Goal: Find specific page/section: Find specific page/section

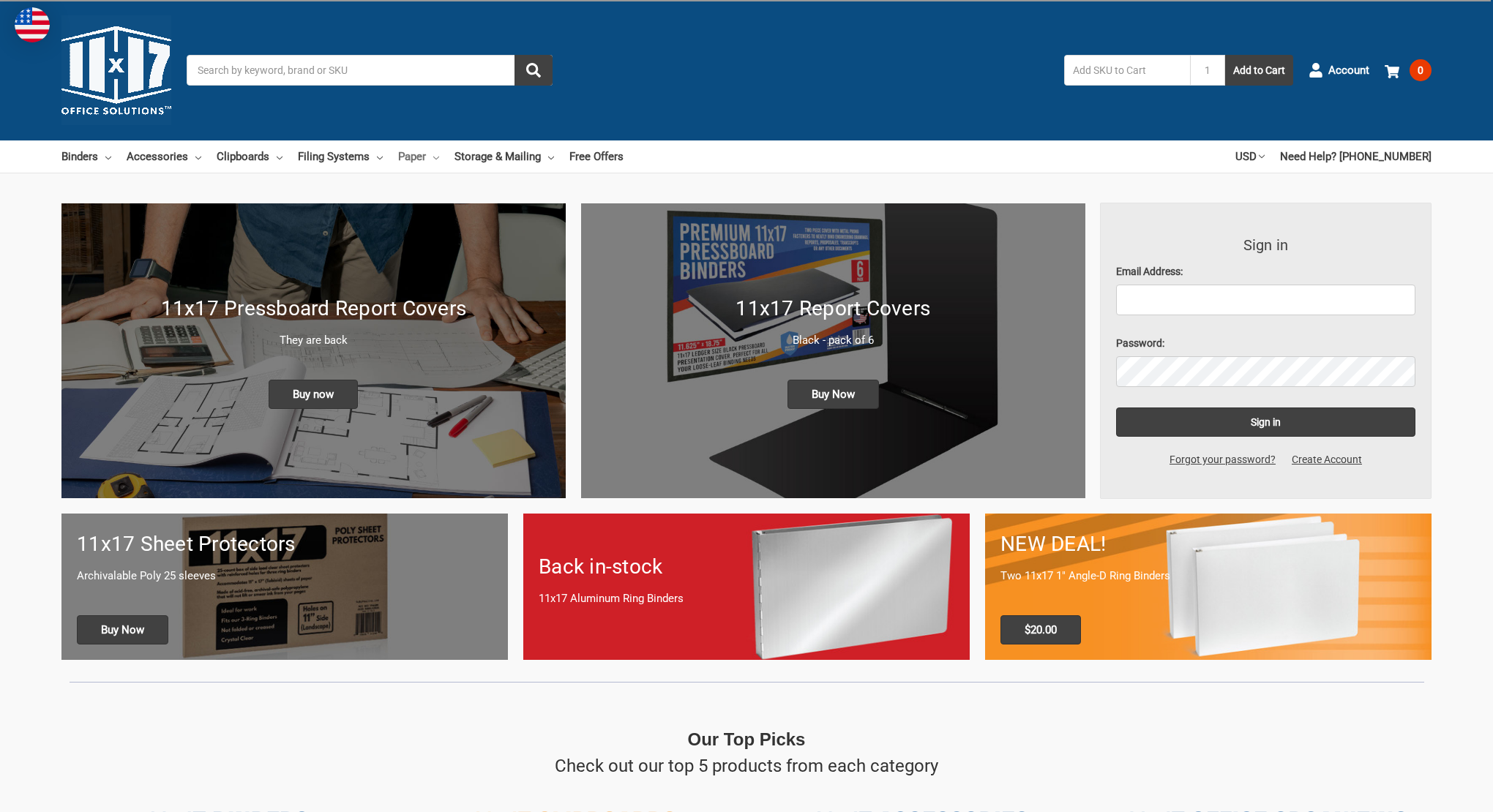
click at [431, 158] on link "Paper" at bounding box center [417, 156] width 41 height 32
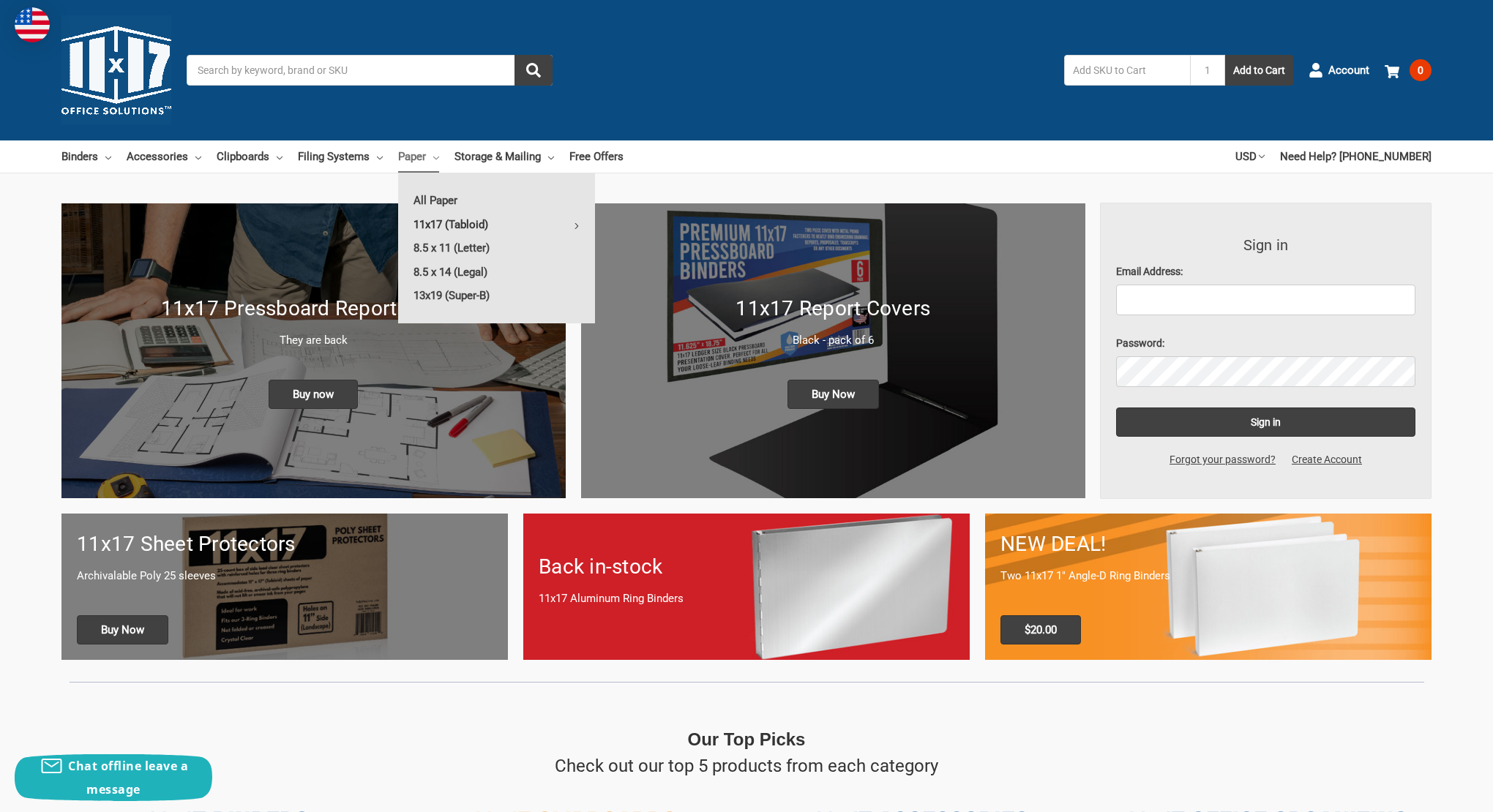
click at [471, 223] on link "11x17 (Tabloid)" at bounding box center [496, 225] width 197 height 24
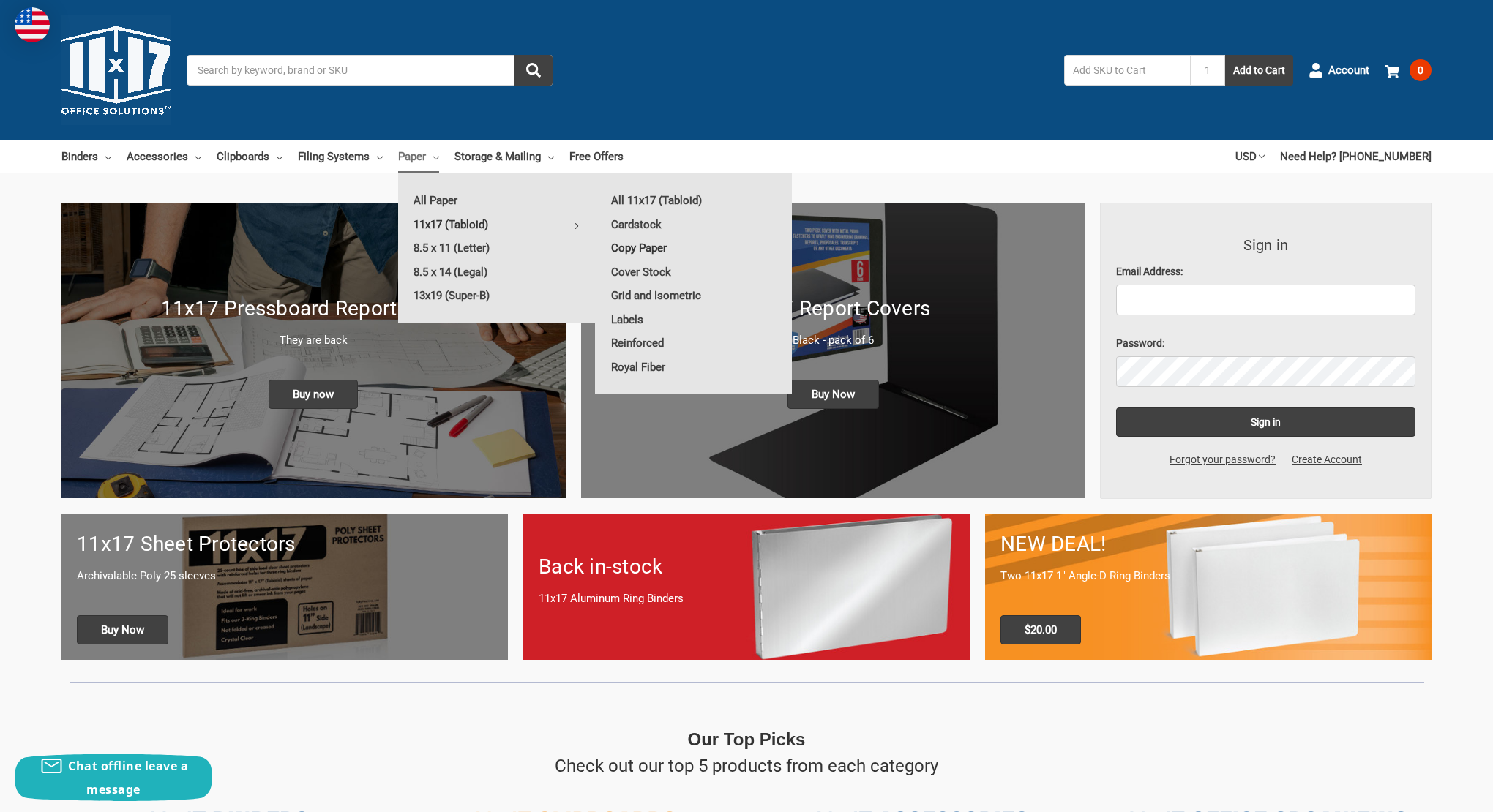
click at [671, 244] on link "Copy Paper" at bounding box center [693, 248] width 196 height 24
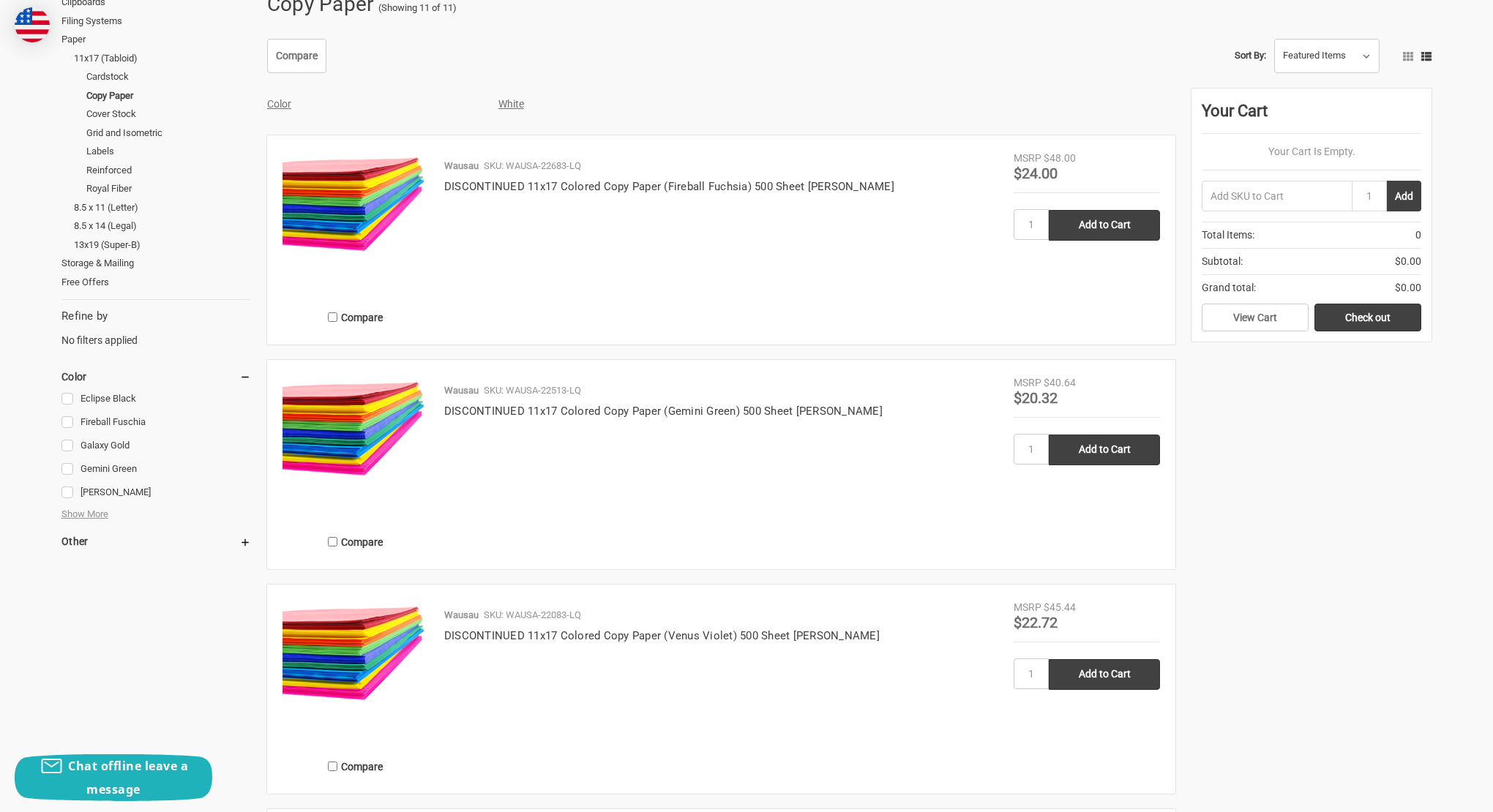
scroll to position [248, 0]
click at [83, 534] on h5 "Other" at bounding box center [156, 541] width 190 height 18
click at [100, 506] on span "Show More" at bounding box center [84, 513] width 47 height 15
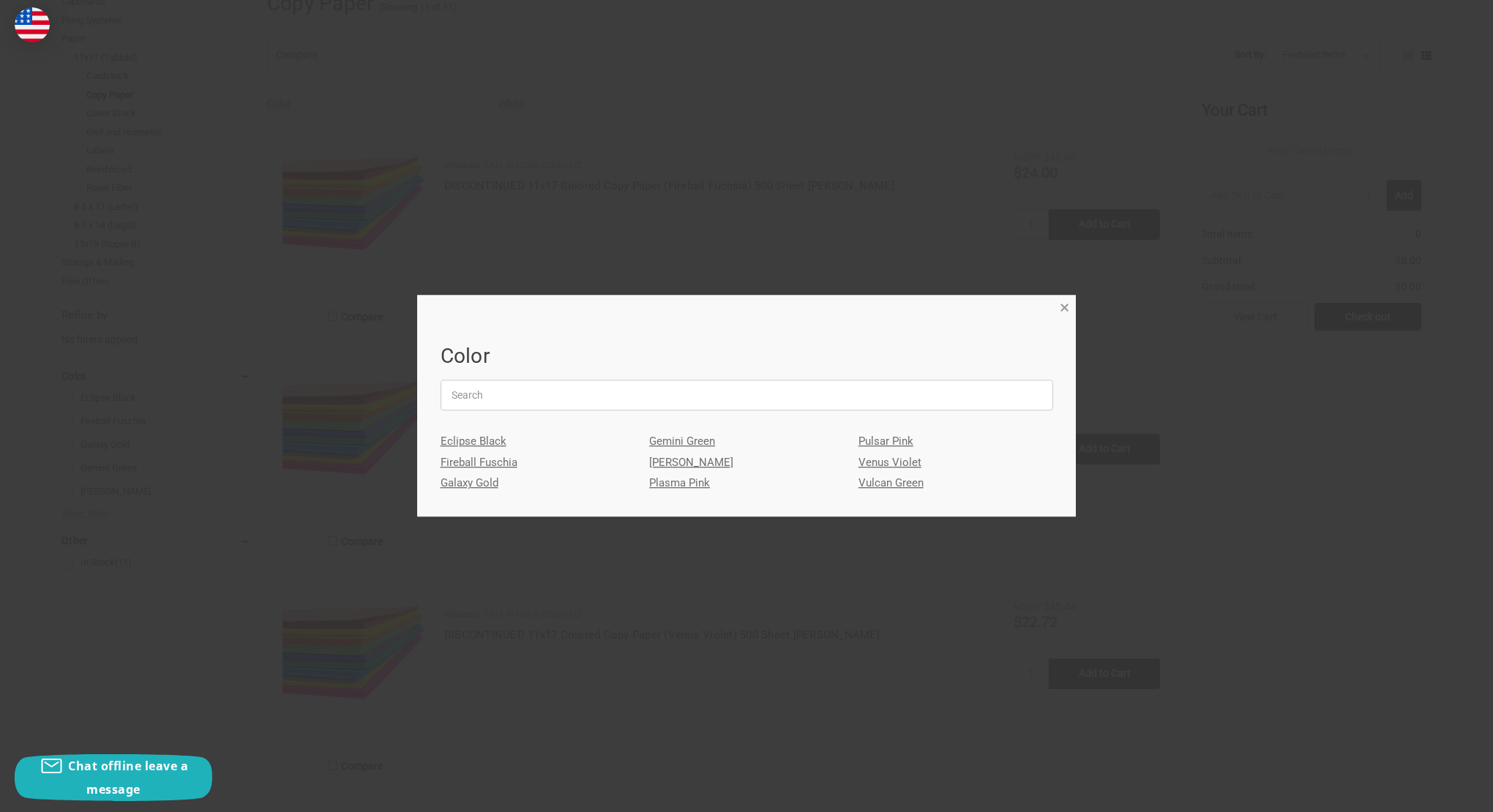
click at [1064, 314] on span "×" at bounding box center [1065, 307] width 10 height 21
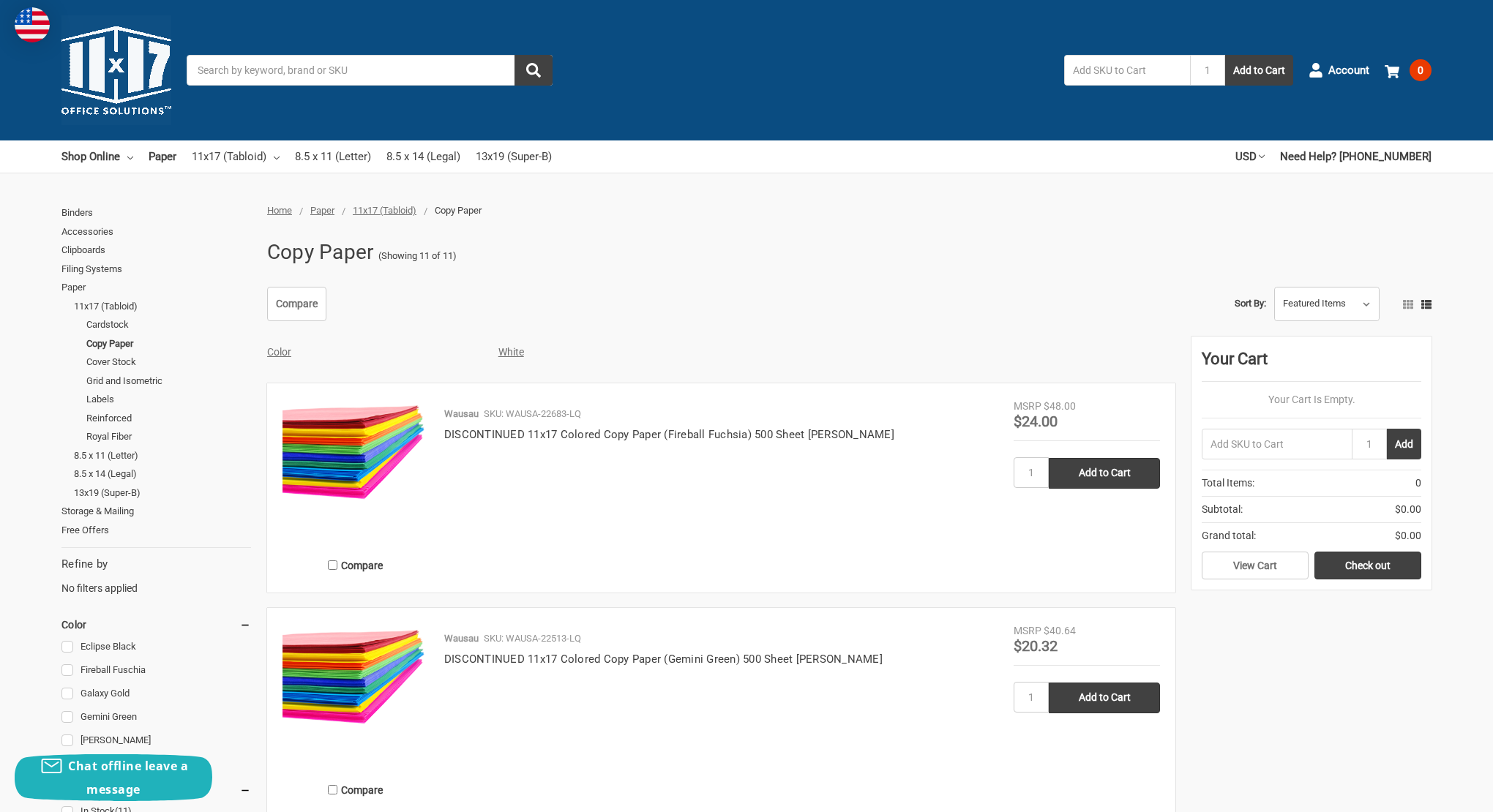
scroll to position [0, 0]
click at [134, 342] on link "Copy Paper" at bounding box center [169, 343] width 165 height 19
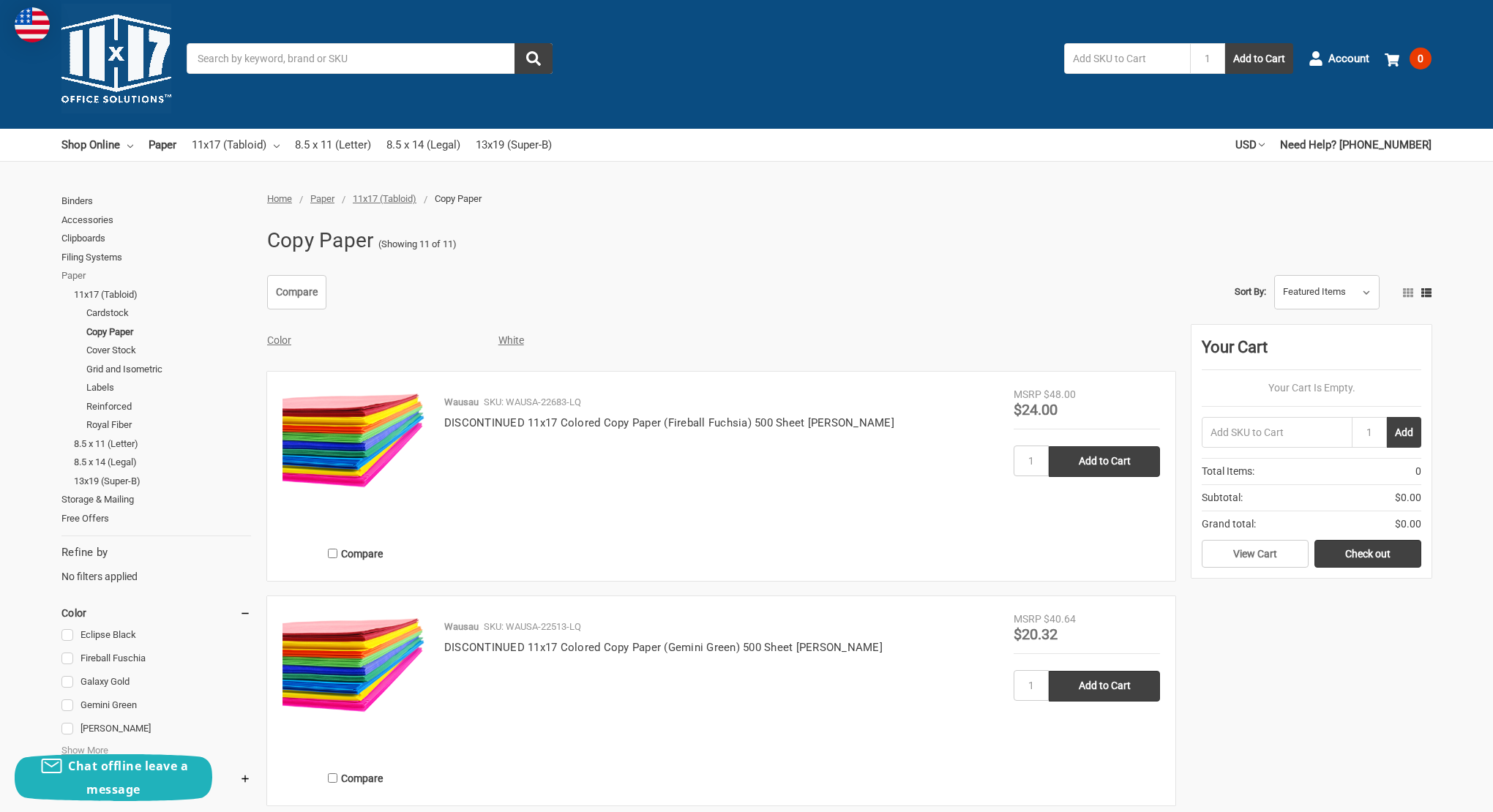
click at [83, 275] on link "Paper" at bounding box center [156, 275] width 190 height 19
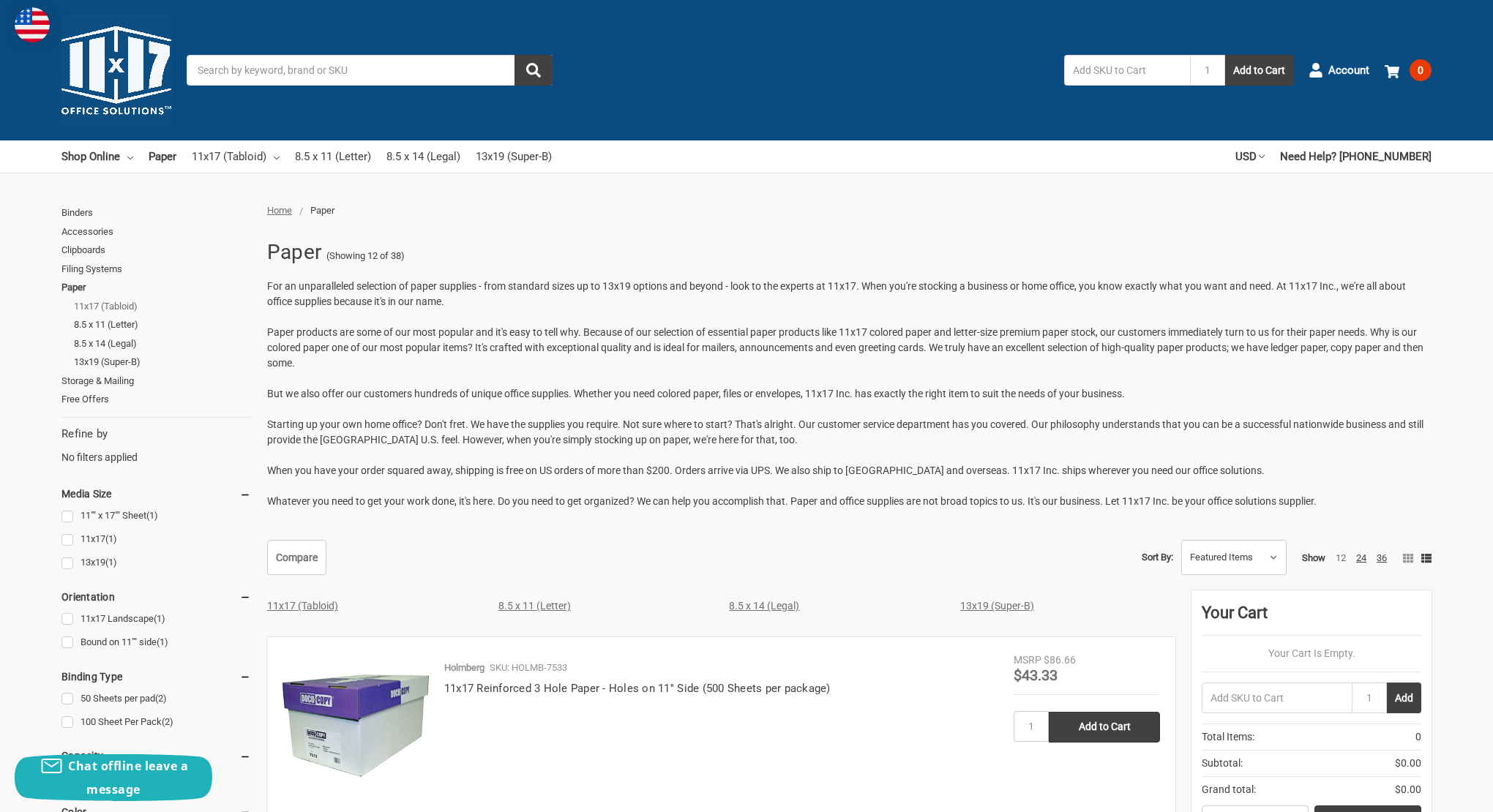
click at [132, 306] on link "11x17 (Tabloid)" at bounding box center [162, 306] width 177 height 19
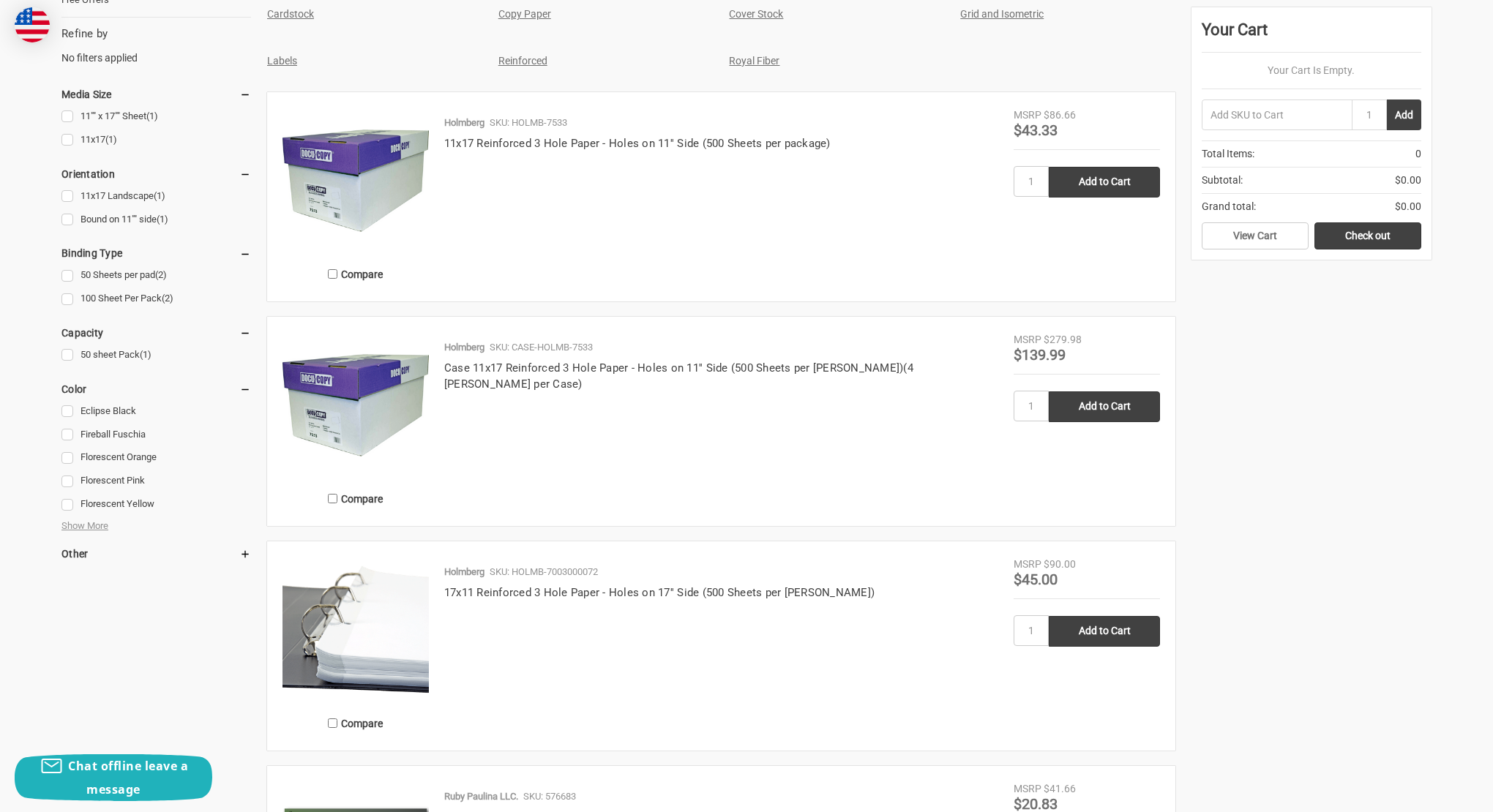
scroll to position [531, 0]
click at [108, 519] on span "Show More" at bounding box center [84, 525] width 47 height 15
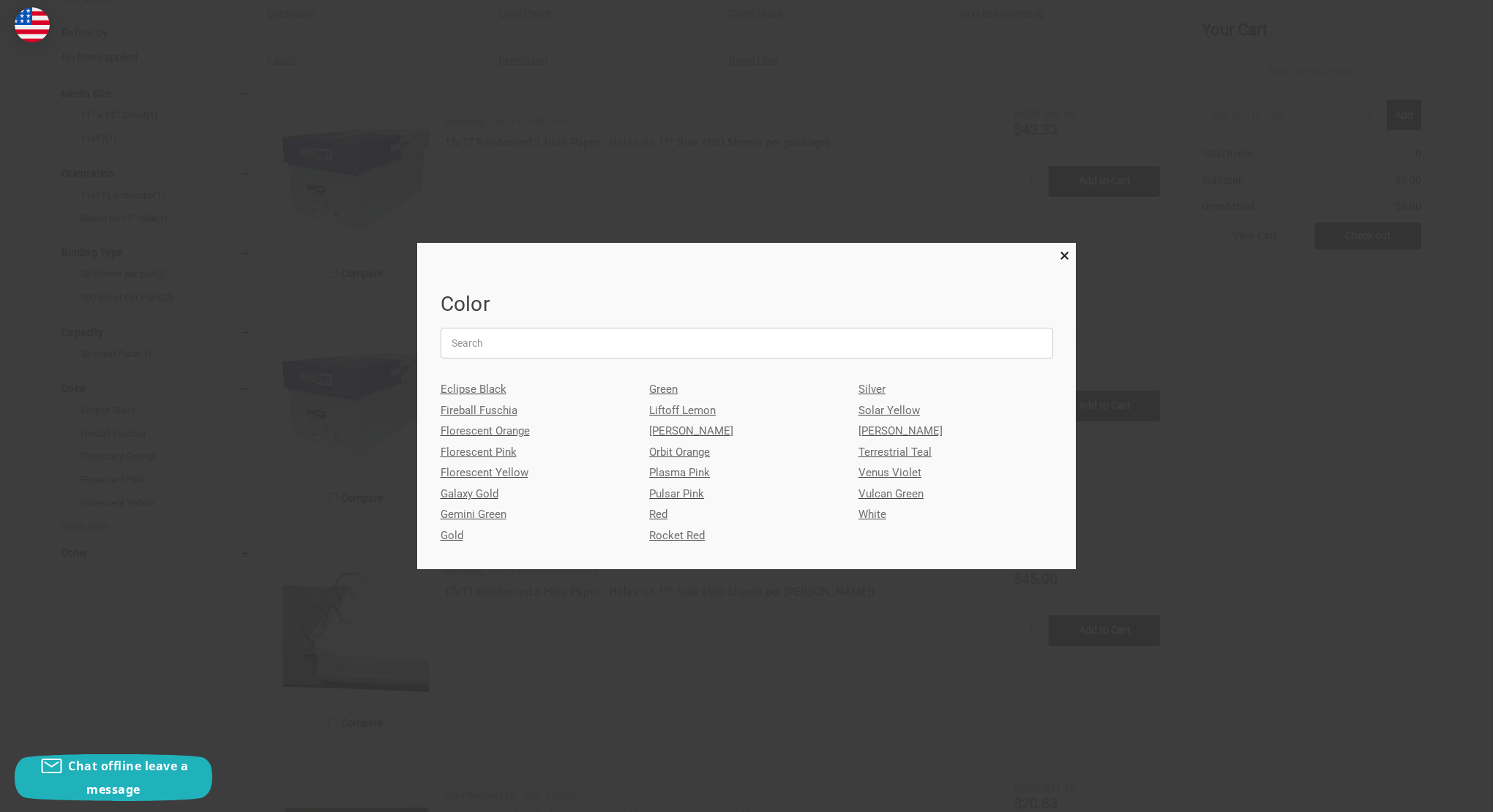
click at [1075, 256] on div "Color Eclipse Black Fireball Fuschia Florescent Orange Florescent Pink Floresce…" at bounding box center [746, 406] width 658 height 326
click at [1065, 256] on span "×" at bounding box center [1065, 255] width 10 height 21
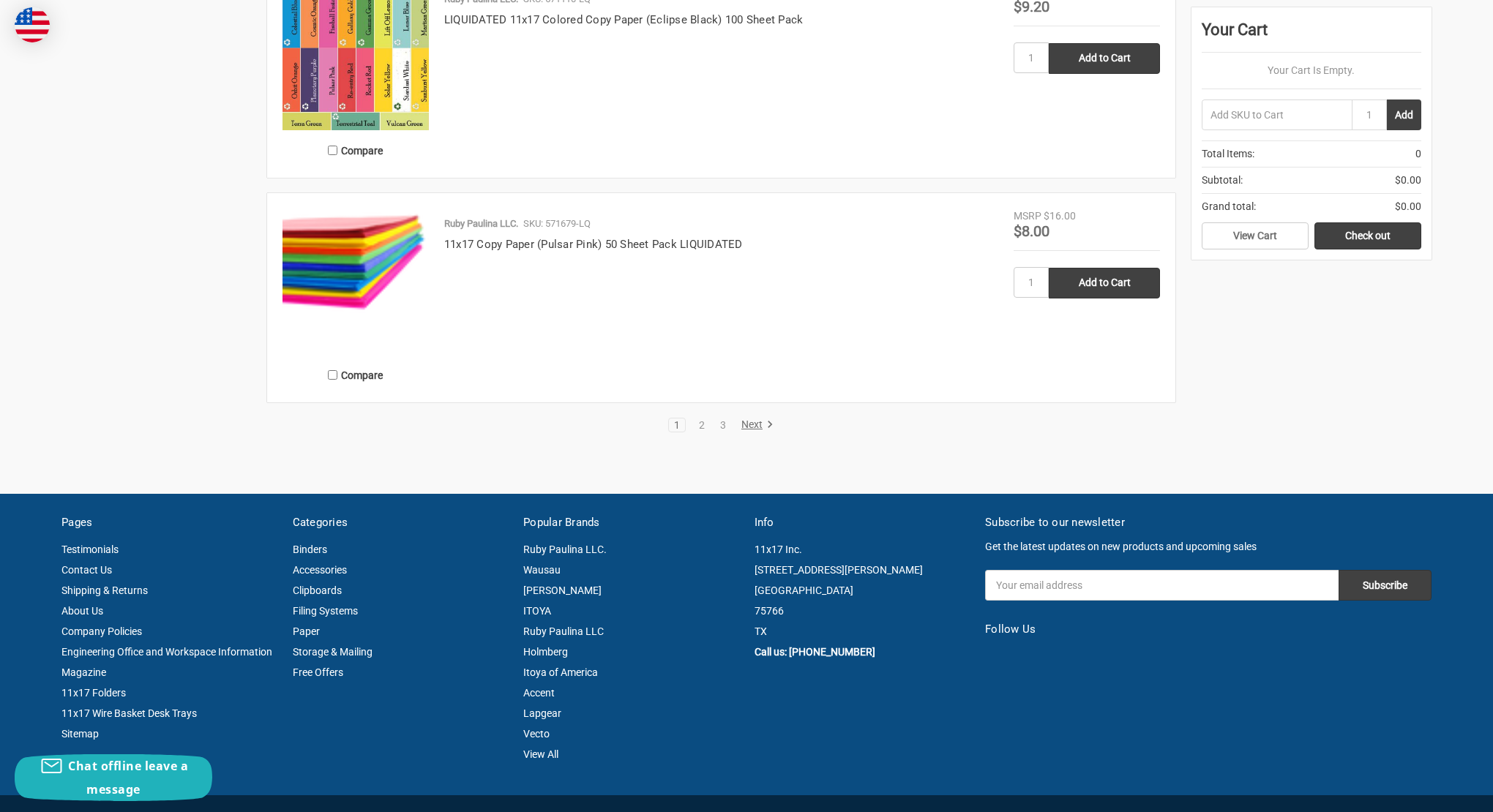
scroll to position [2906, 0]
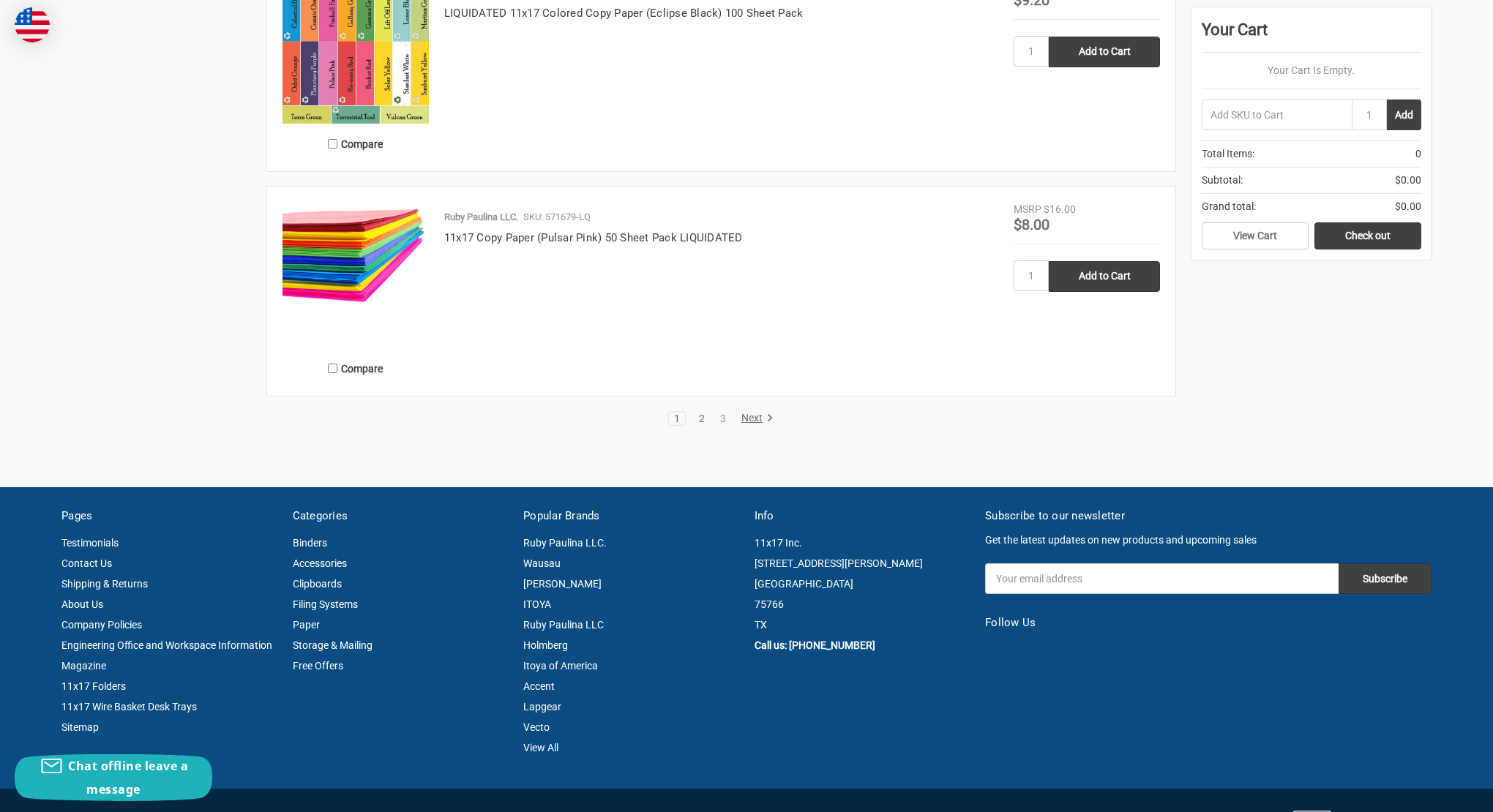
click at [706, 414] on link "2" at bounding box center [702, 418] width 16 height 10
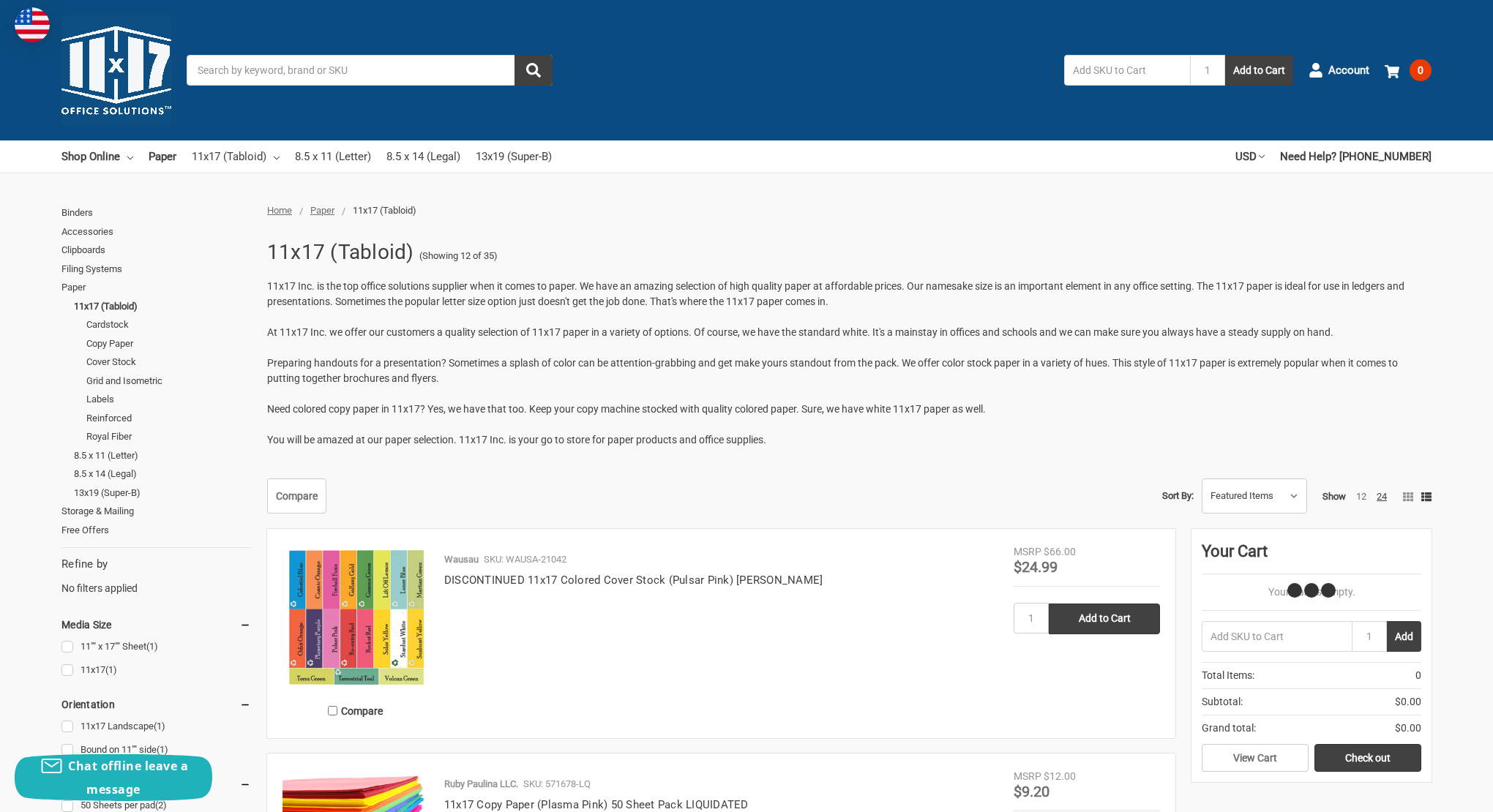
click at [704, 414] on p "11x17 Inc. is the top office solutions supplier when it comes to paper. We have…" at bounding box center [849, 363] width 1164 height 169
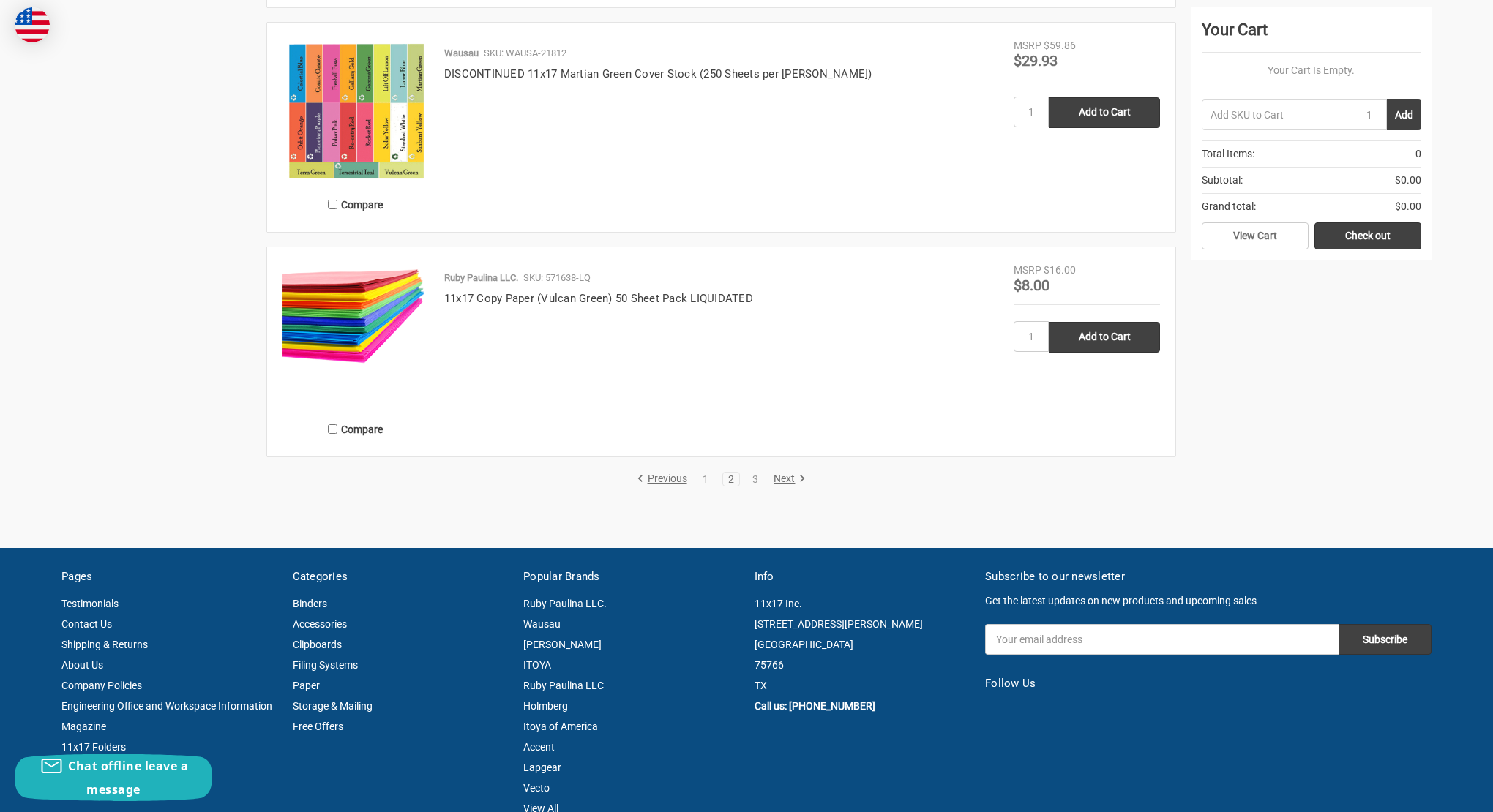
scroll to position [2767, 0]
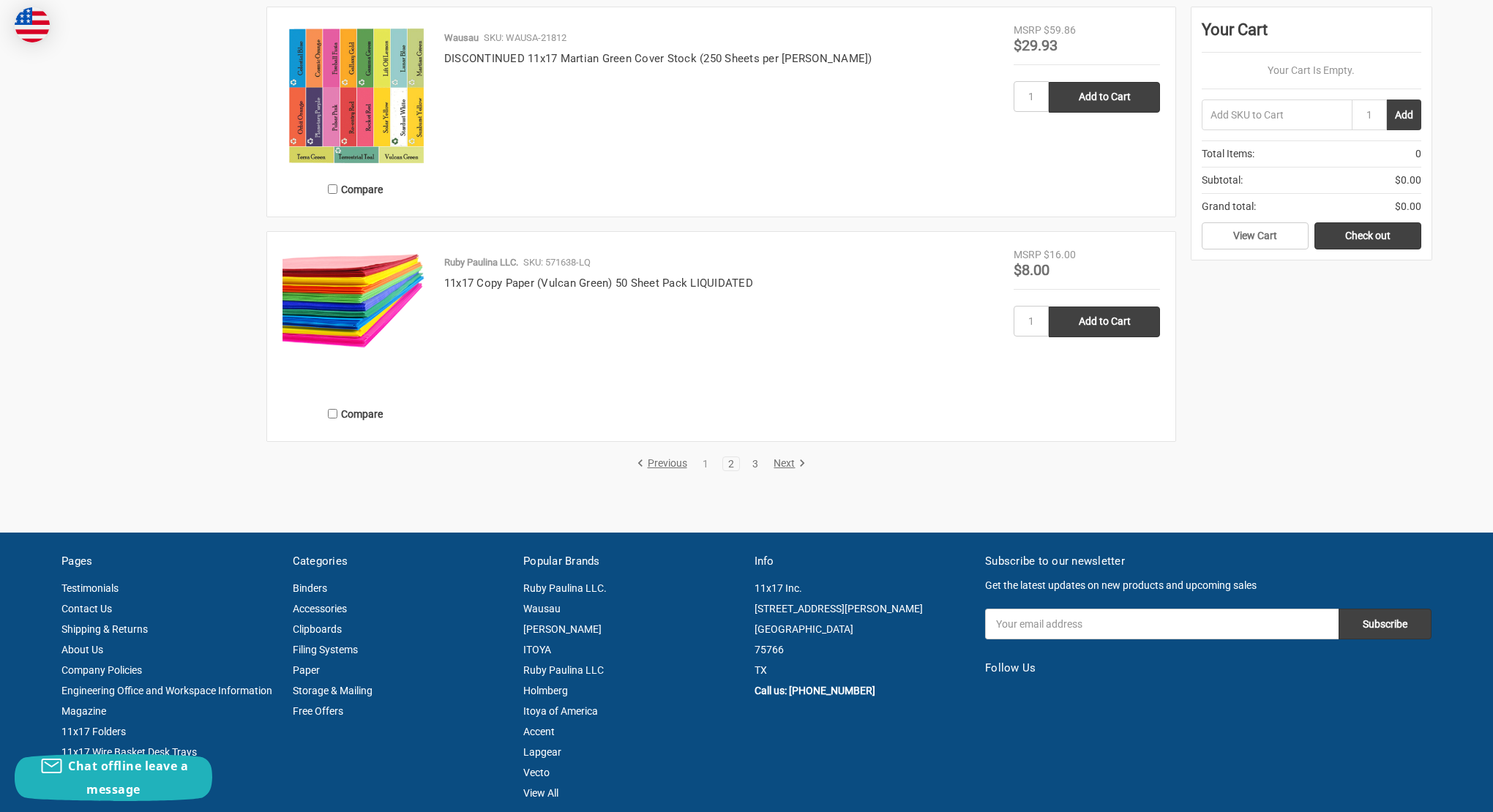
click at [754, 459] on link "3" at bounding box center [755, 464] width 16 height 10
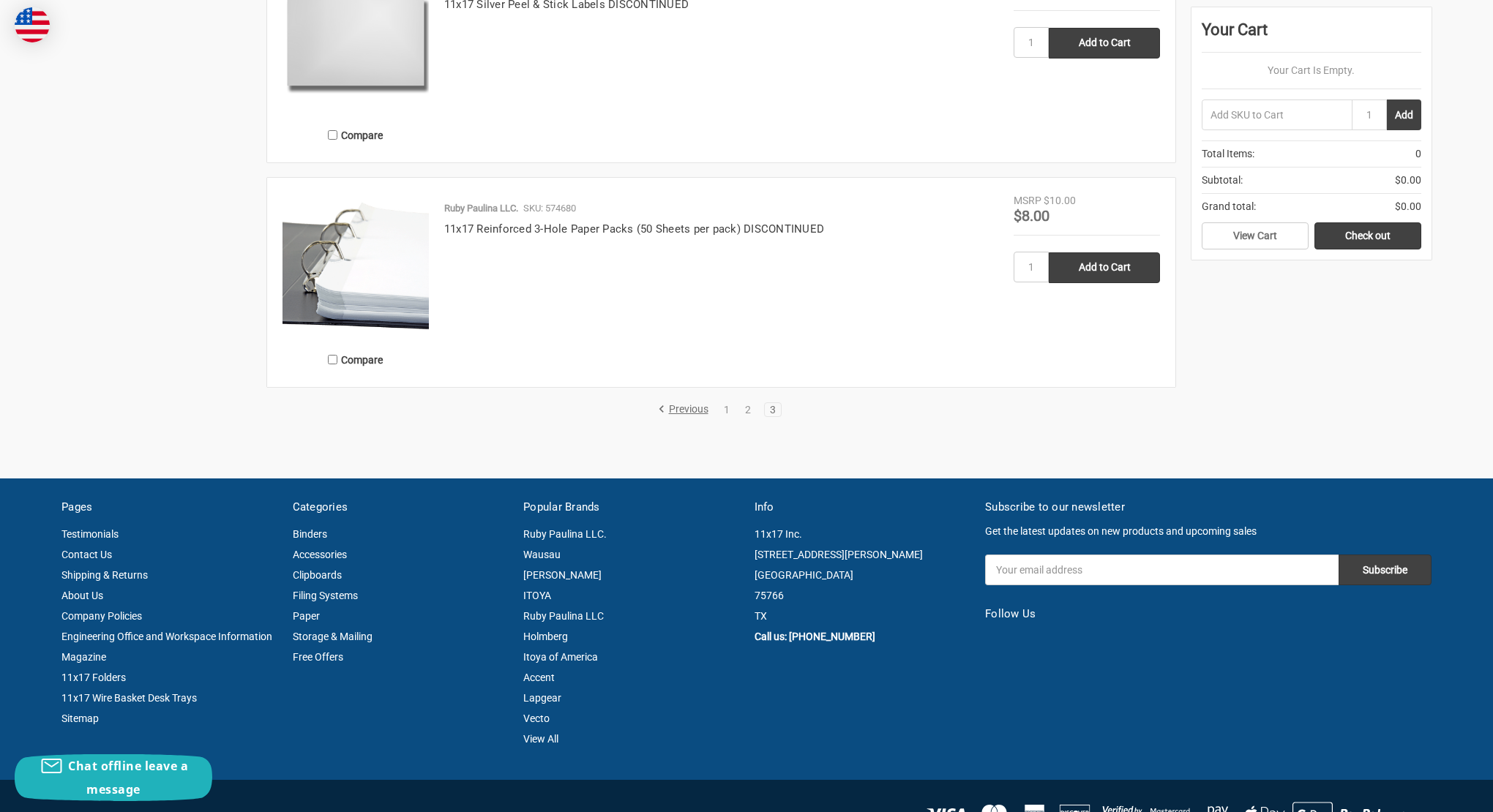
scroll to position [2609, 0]
